Goal: Transaction & Acquisition: Purchase product/service

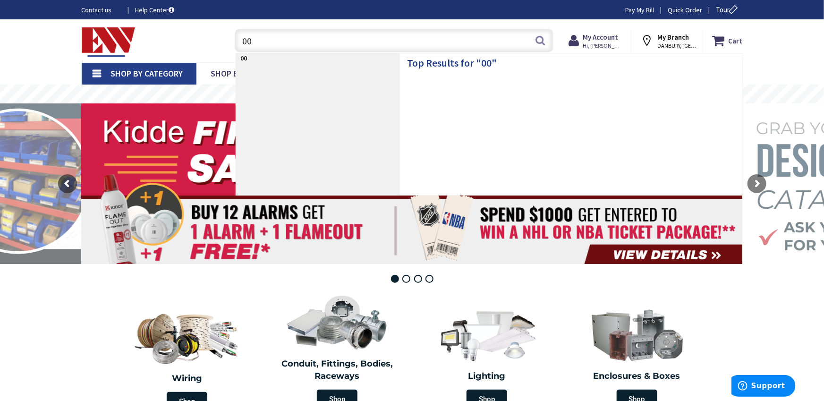
type input "0"
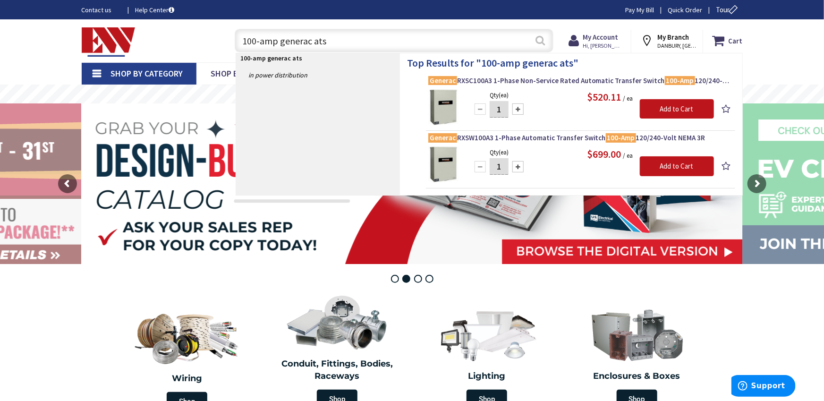
type input "100-amp generac ats"
click at [536, 40] on button "Search" at bounding box center [540, 40] width 12 height 21
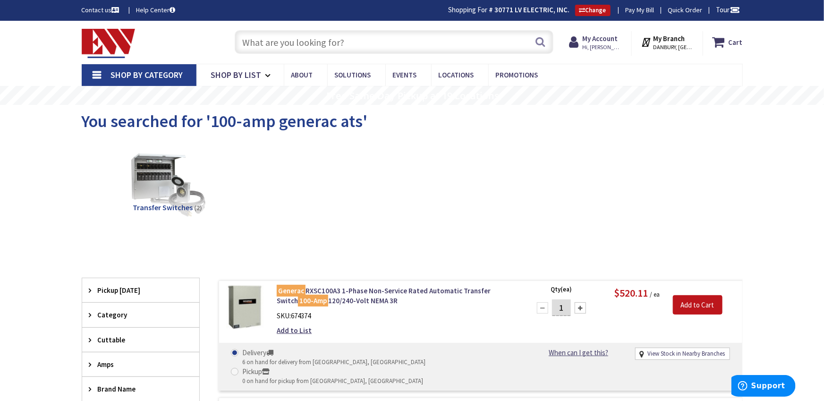
click at [308, 47] on input "text" at bounding box center [394, 42] width 319 height 24
paste input "RXSW100A3"
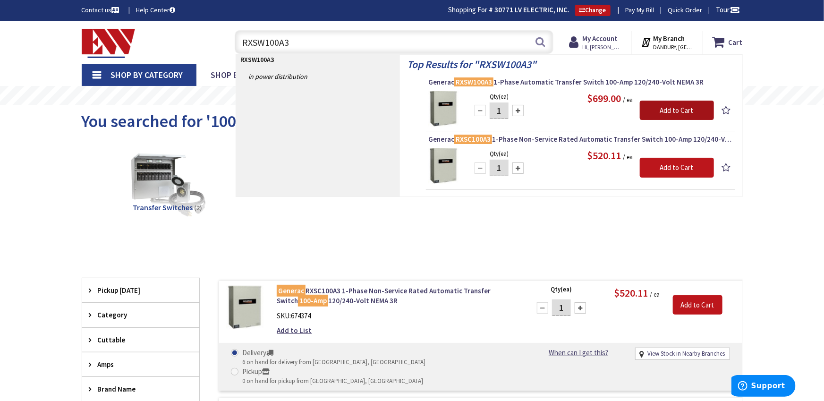
click at [685, 114] on input "Add to Cart" at bounding box center [677, 111] width 74 height 20
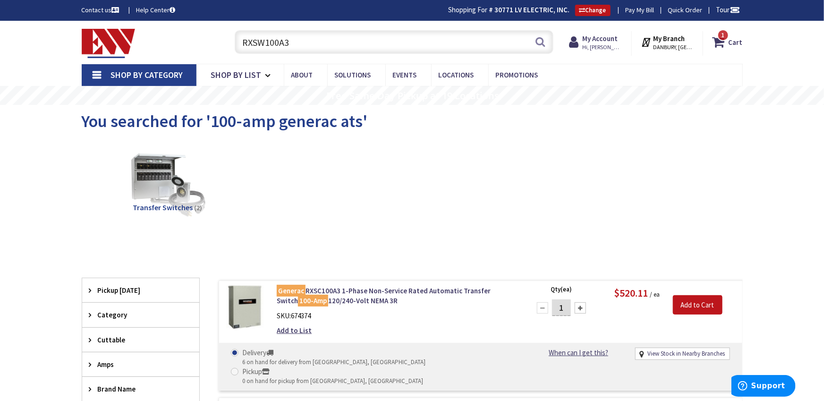
click at [299, 33] on input "RXSW100A3" at bounding box center [394, 42] width 319 height 24
paste input "7209"
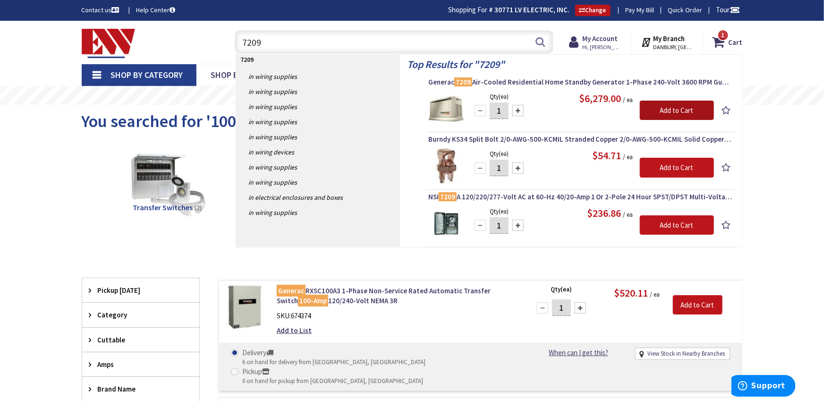
click at [659, 108] on input "Add to Cart" at bounding box center [677, 111] width 74 height 20
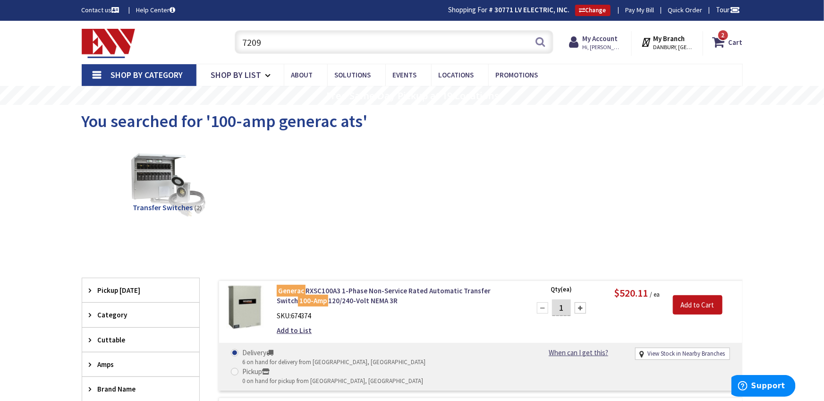
click at [474, 49] on input "7209" at bounding box center [394, 42] width 319 height 24
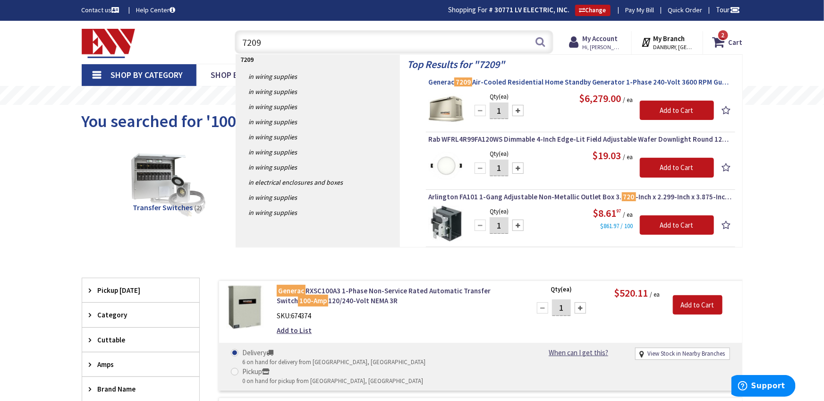
type input "7209"
click at [497, 83] on span "Generac 7209 Air-Cooled Residential Home Standby Generator 1-Phase 240-Volt 360…" at bounding box center [580, 81] width 304 height 9
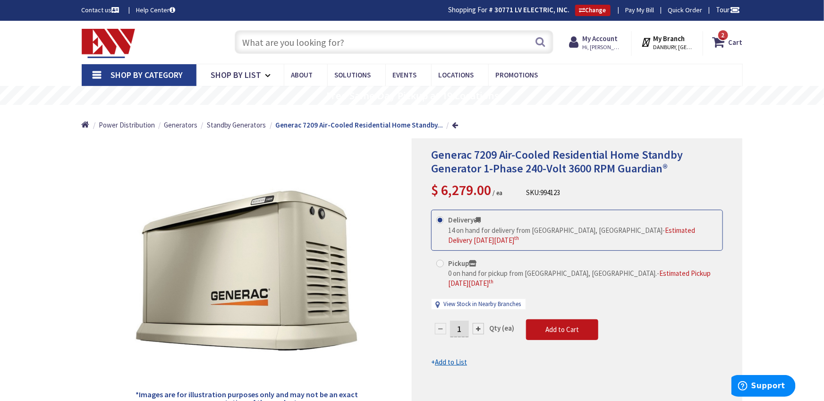
click at [293, 40] on input "text" at bounding box center [394, 42] width 319 height 24
click at [304, 35] on input "text" at bounding box center [394, 42] width 319 height 24
paste input "10000007852"
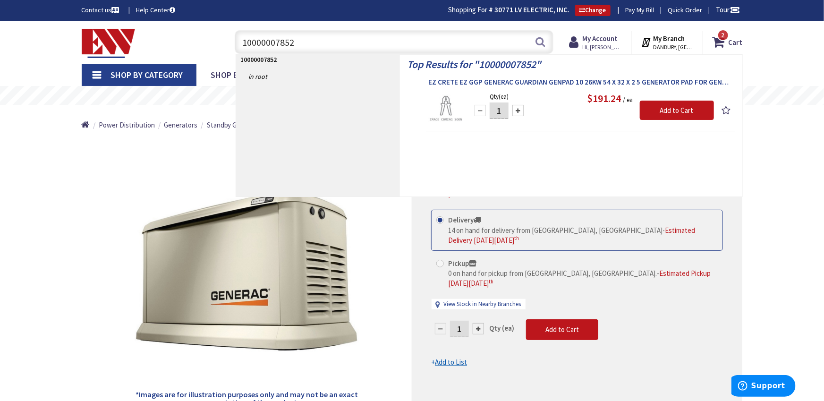
type input "10000007852"
click at [496, 79] on span "EZ CRETE EZ GGP GENERAC GUARDIAN GENPAD 10 26KW 54 X 32 X 2 5 GENERATOR PAD FOR…" at bounding box center [580, 81] width 304 height 9
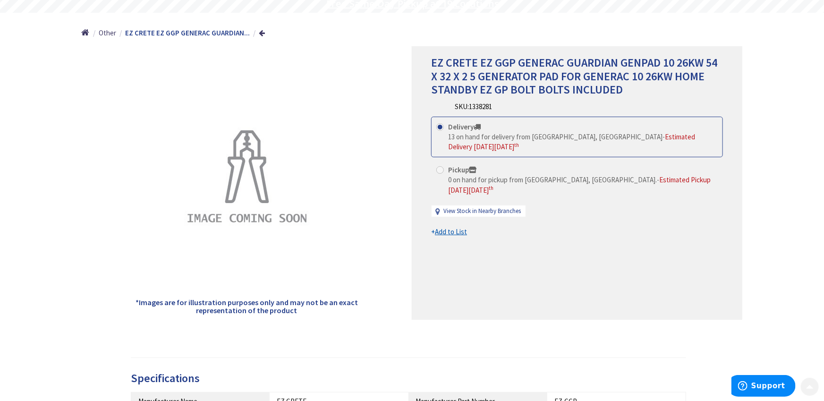
scroll to position [94, 0]
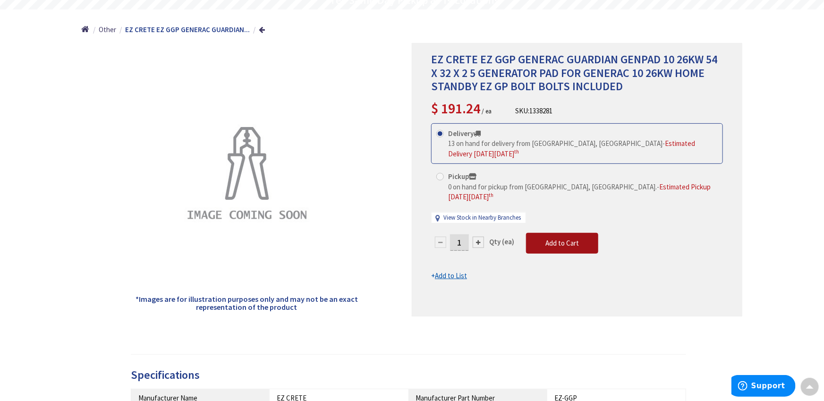
click at [558, 238] on span "Add to Cart" at bounding box center [562, 242] width 34 height 9
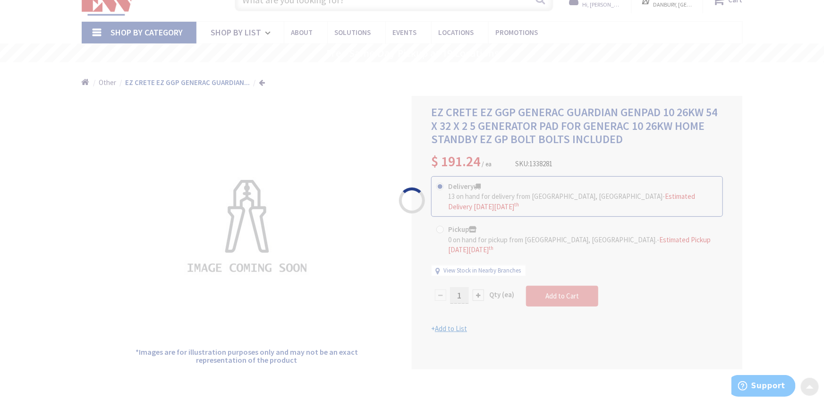
scroll to position [0, 0]
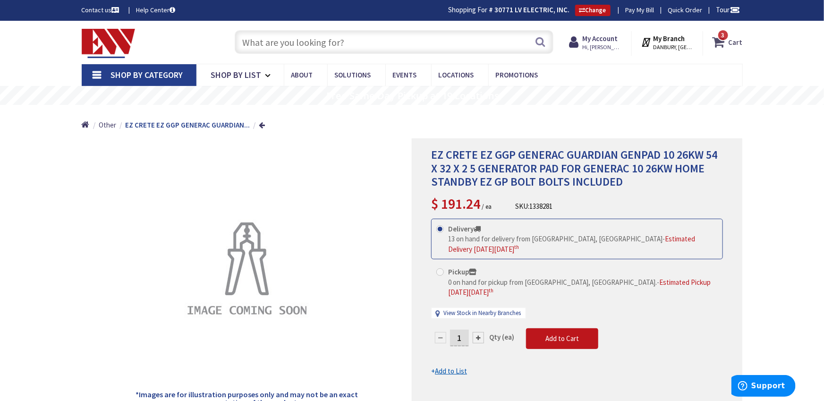
click at [721, 44] on icon at bounding box center [720, 42] width 16 height 17
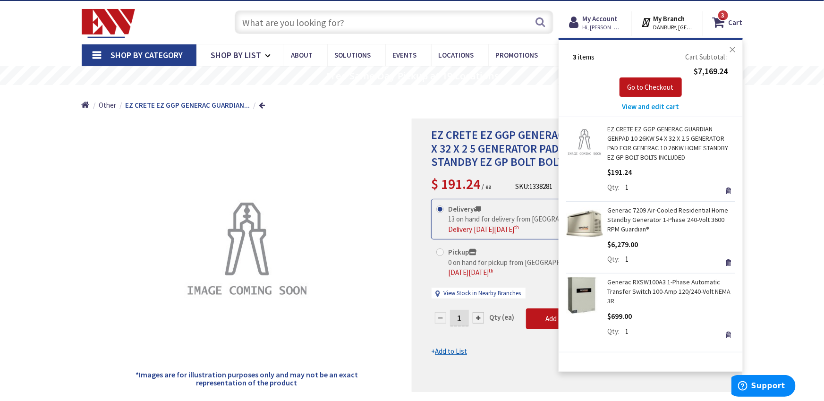
scroll to position [24, 0]
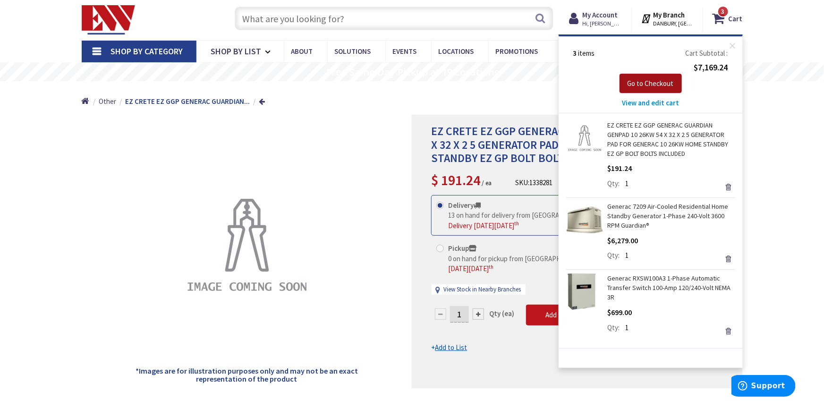
click at [659, 83] on span "Go to Checkout" at bounding box center [650, 83] width 46 height 9
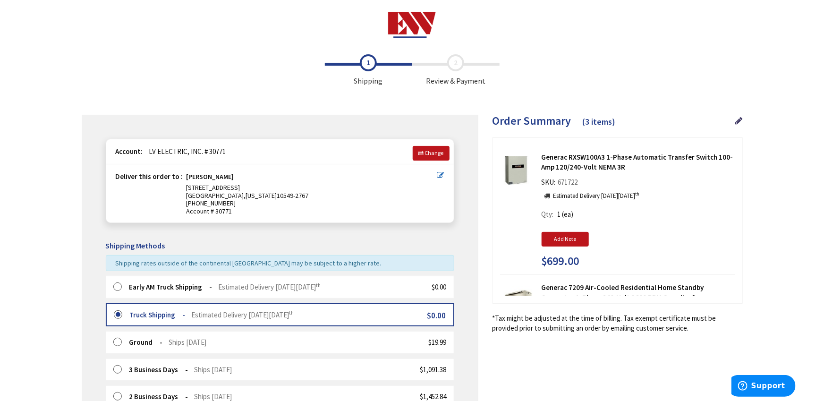
click at [120, 285] on label at bounding box center [120, 286] width 15 height 9
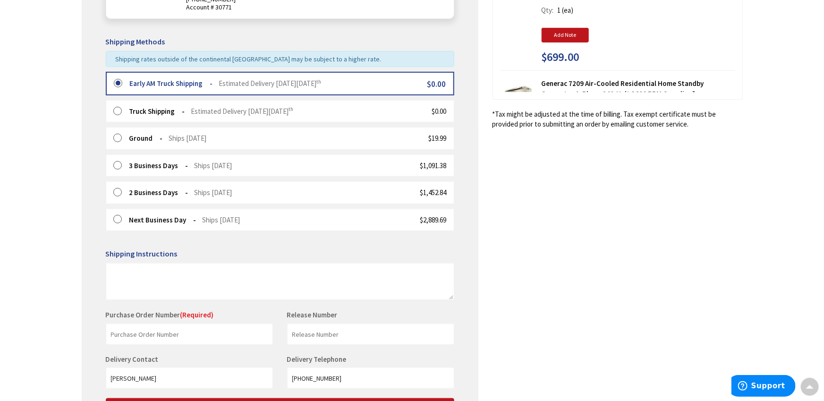
scroll to position [207, 0]
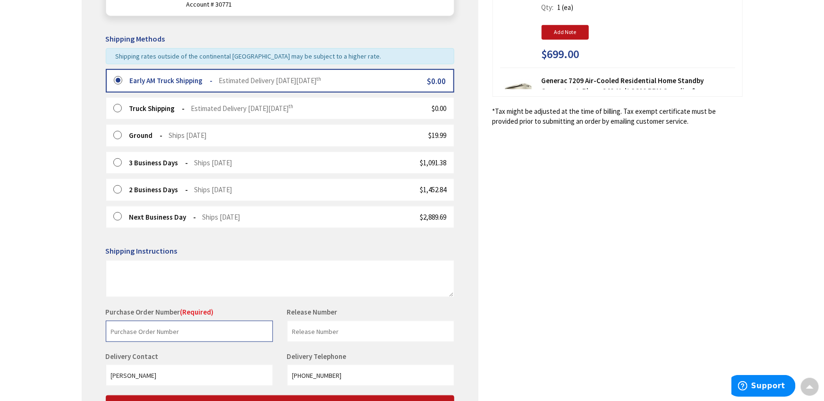
click at [179, 325] on input "text" at bounding box center [189, 331] width 167 height 21
type input "1752"
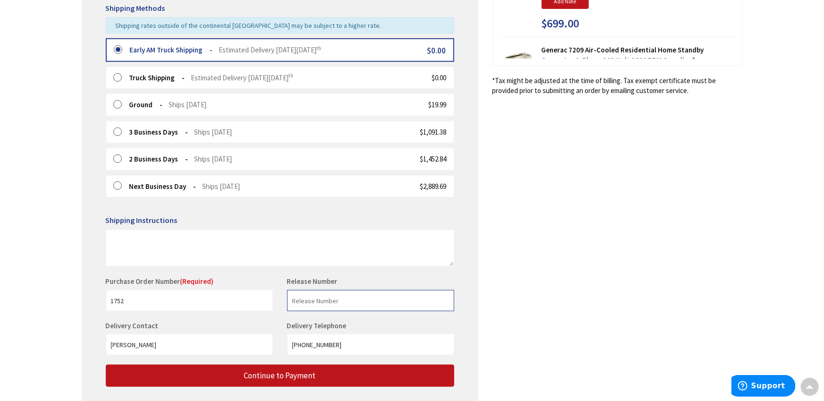
scroll to position [245, 0]
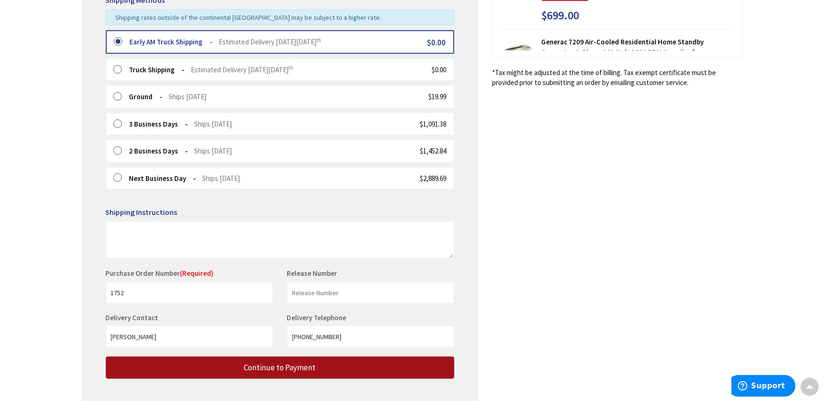
click at [274, 366] on span "Continue to Payment" at bounding box center [280, 367] width 72 height 10
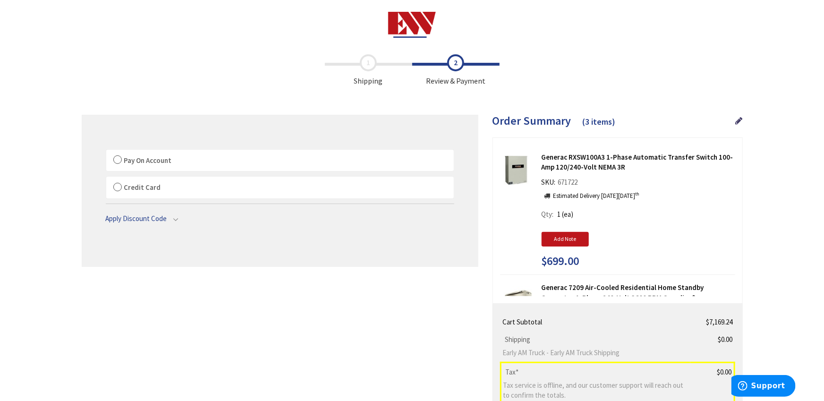
click at [121, 161] on label "Pay On Account" at bounding box center [279, 161] width 347 height 22
click at [115, 161] on label "Pay On Account" at bounding box center [279, 161] width 347 height 22
click at [106, 152] on input "Pay On Account" at bounding box center [106, 152] width 0 height 0
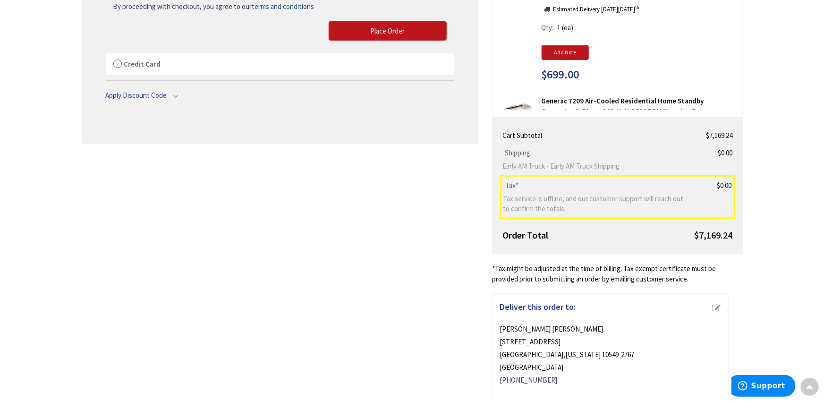
scroll to position [185, 0]
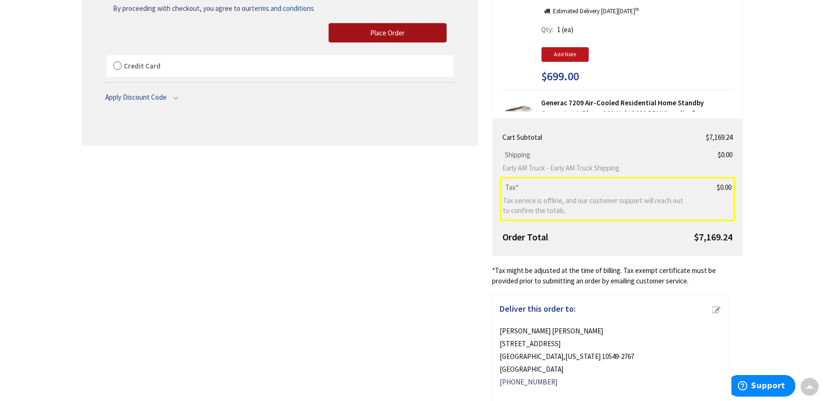
click at [384, 41] on button "Place Order" at bounding box center [388, 33] width 118 height 20
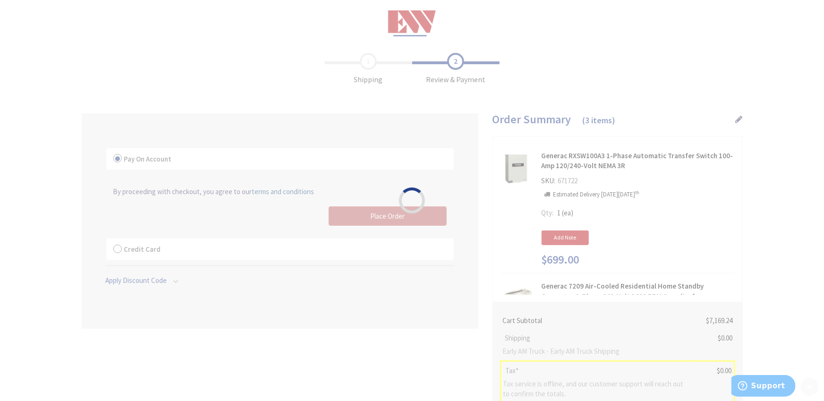
scroll to position [0, 0]
